Goal: Task Accomplishment & Management: Use online tool/utility

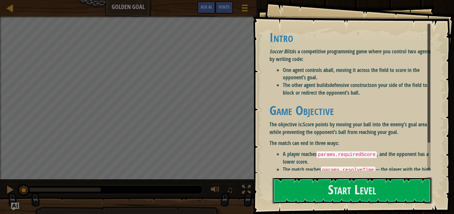
click at [358, 185] on button "Start Level" at bounding box center [351, 191] width 159 height 26
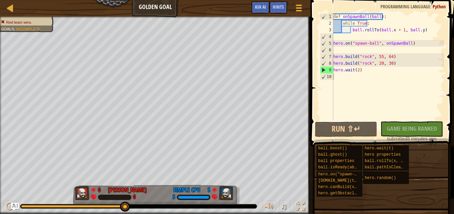
click at [425, 179] on div "ball.boost() ball.ghost() ball properties ball.isReady(ability) hero.on("spawn-…" at bounding box center [382, 171] width 133 height 52
click at [441, 181] on div "ball.boost() ball.ghost() ball properties ball.isReady(ability) hero.on("spawn-…" at bounding box center [382, 171] width 133 height 52
click at [356, 129] on button "Run ⇧↵" at bounding box center [346, 129] width 62 height 15
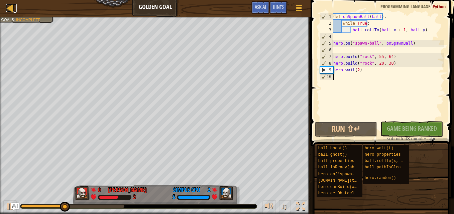
click at [10, 8] on div at bounding box center [10, 8] width 8 height 8
